Goal: Check status: Check status

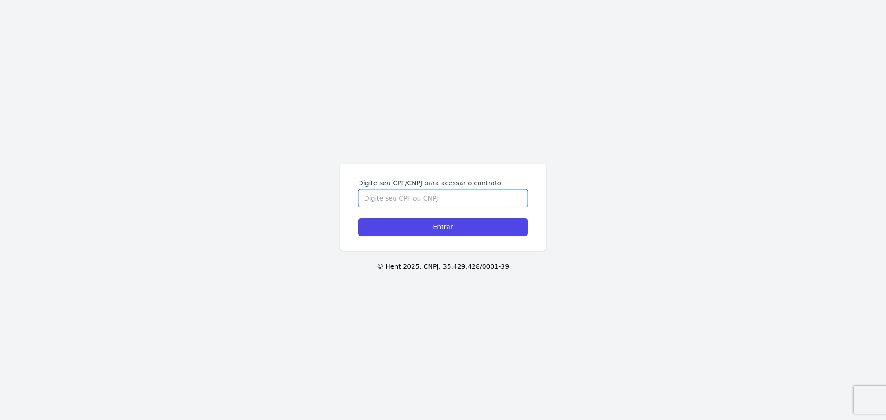
click at [426, 192] on input "Digite seu CPF/CNPJ para acessar o contrato" at bounding box center [443, 199] width 170 height 18
type input "07749379711"
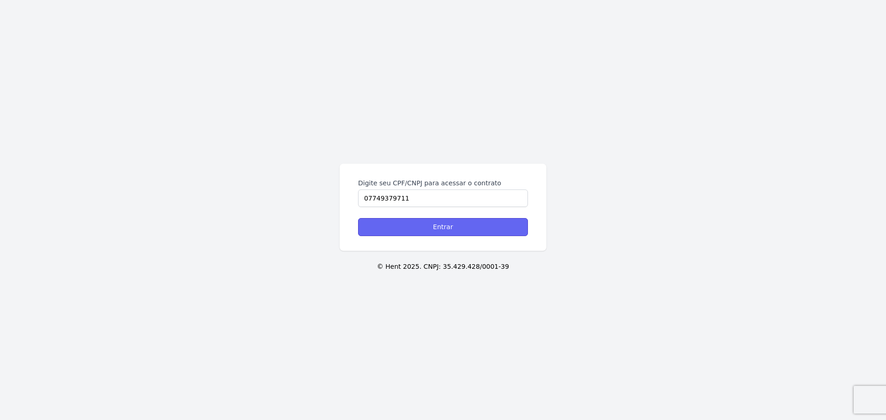
click at [442, 225] on input "Entrar" at bounding box center [443, 227] width 170 height 18
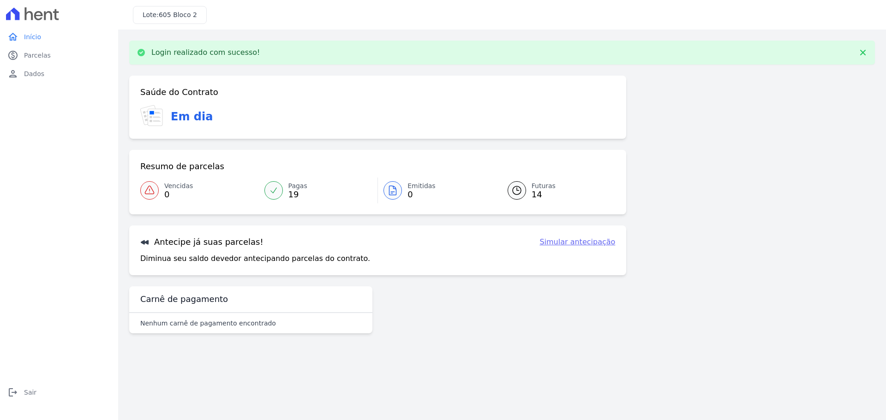
click at [160, 113] on icon at bounding box center [155, 117] width 14 height 17
click at [173, 96] on h3 "Saúde do Contrato" at bounding box center [179, 92] width 78 height 11
click at [195, 48] on p "Login realizado com sucesso!" at bounding box center [205, 52] width 109 height 9
click at [168, 195] on span "0" at bounding box center [178, 194] width 29 height 7
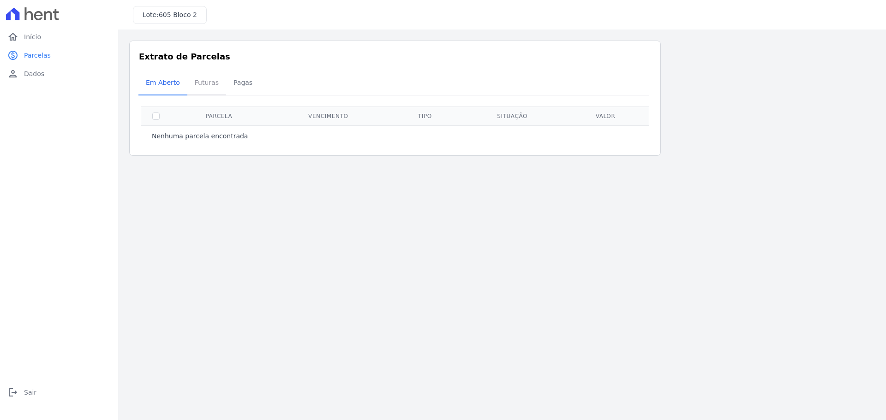
click at [212, 84] on span "Futuras" at bounding box center [206, 82] width 35 height 18
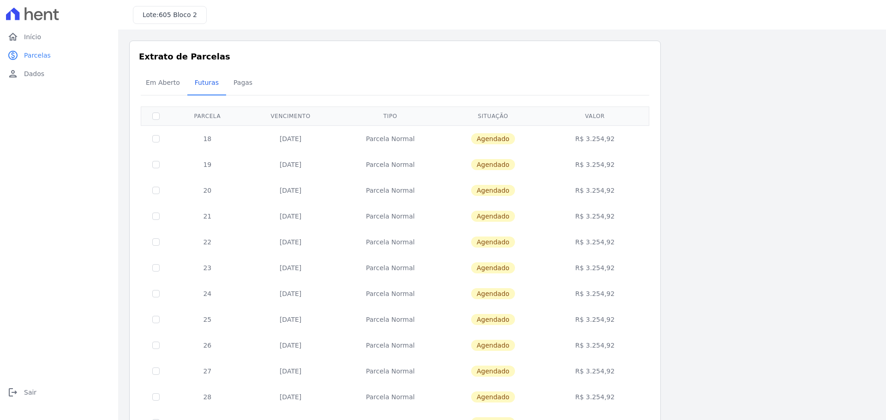
click at [595, 140] on td "R$ 3.254,92" at bounding box center [595, 139] width 105 height 26
click at [500, 136] on span "Agendado" at bounding box center [493, 138] width 44 height 11
click at [234, 78] on span "Pagas" at bounding box center [243, 82] width 30 height 18
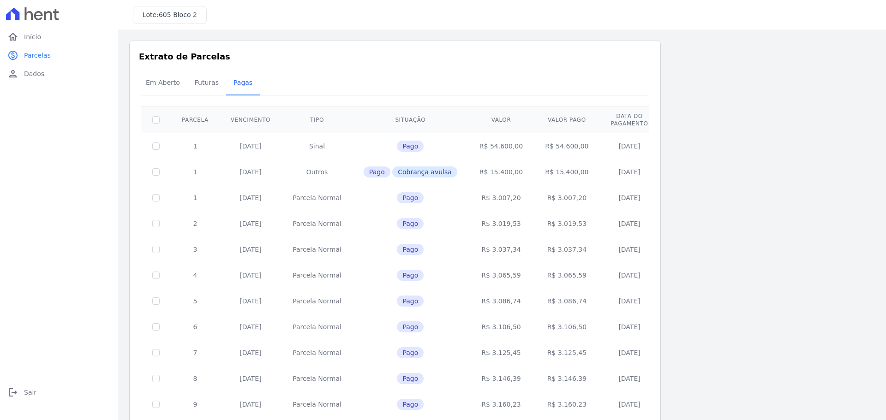
click at [397, 147] on span "Pago" at bounding box center [410, 146] width 27 height 11
click at [366, 172] on span "Pago" at bounding box center [377, 172] width 27 height 11
click at [54, 74] on link "person Dados" at bounding box center [59, 74] width 111 height 18
